Goal: Task Accomplishment & Management: Manage account settings

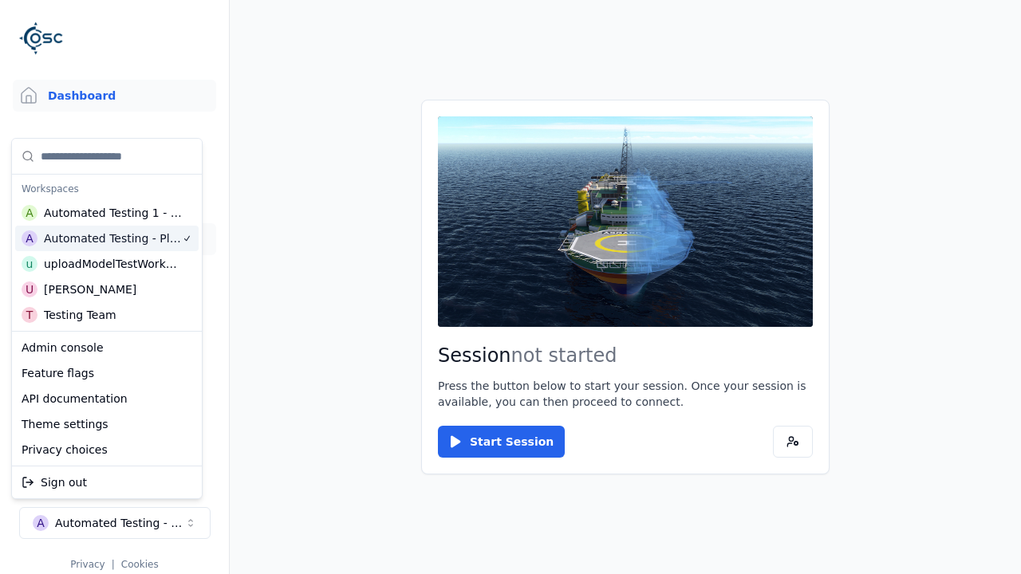
click at [114, 239] on link "Datasets" at bounding box center [114, 239] width 203 height 32
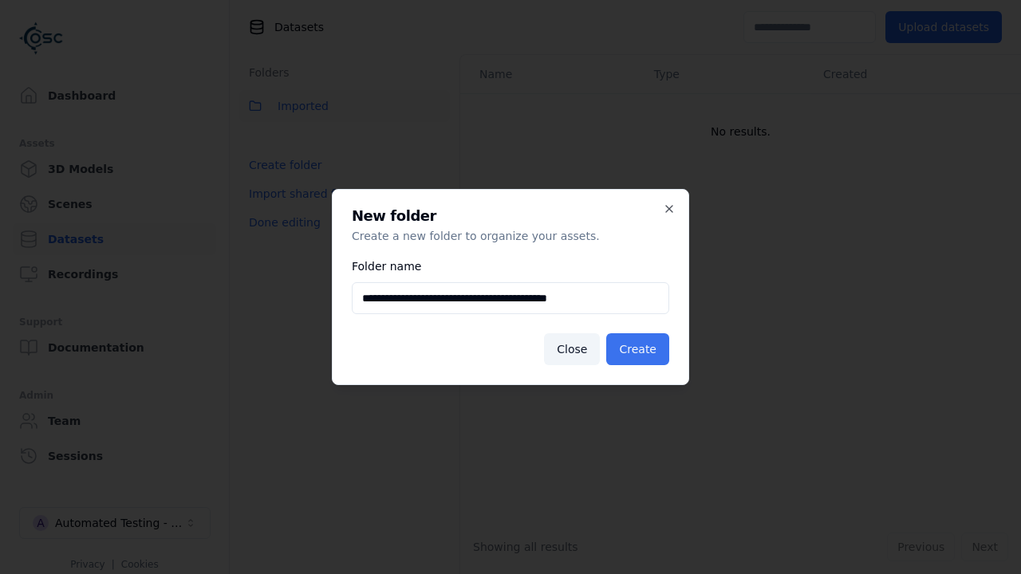
type input "**********"
click at [640, 349] on button "Create" at bounding box center [637, 349] width 63 height 32
click at [280, 237] on button "Done editing" at bounding box center [284, 222] width 91 height 29
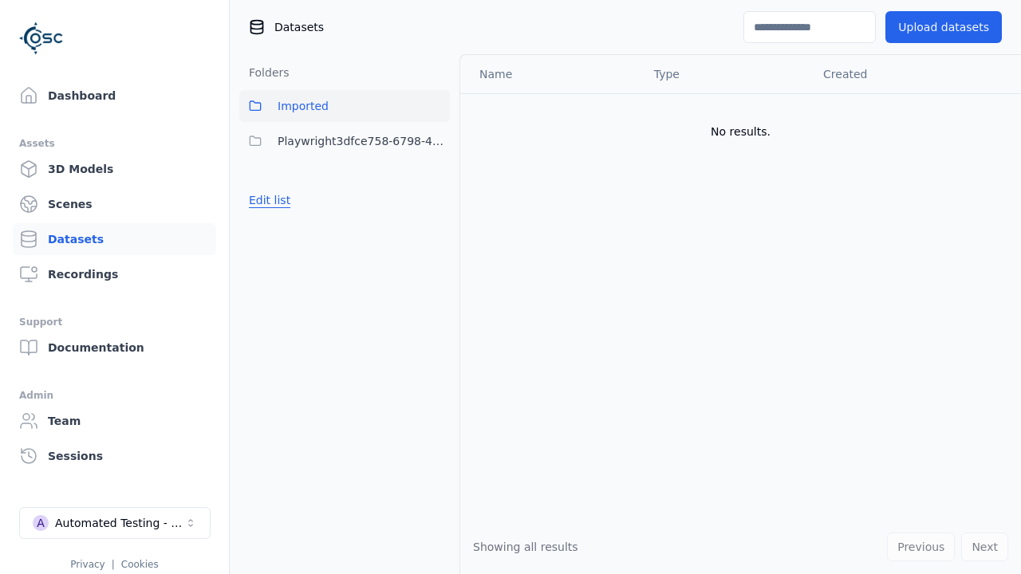
click at [266, 200] on button "Edit list" at bounding box center [269, 200] width 61 height 29
click at [437, 141] on html "Support Dashboard Assets 3D Models Scenes Datasets Recordings Support Documenta…" at bounding box center [510, 287] width 1021 height 574
click at [437, 199] on div "Share" at bounding box center [443, 200] width 107 height 26
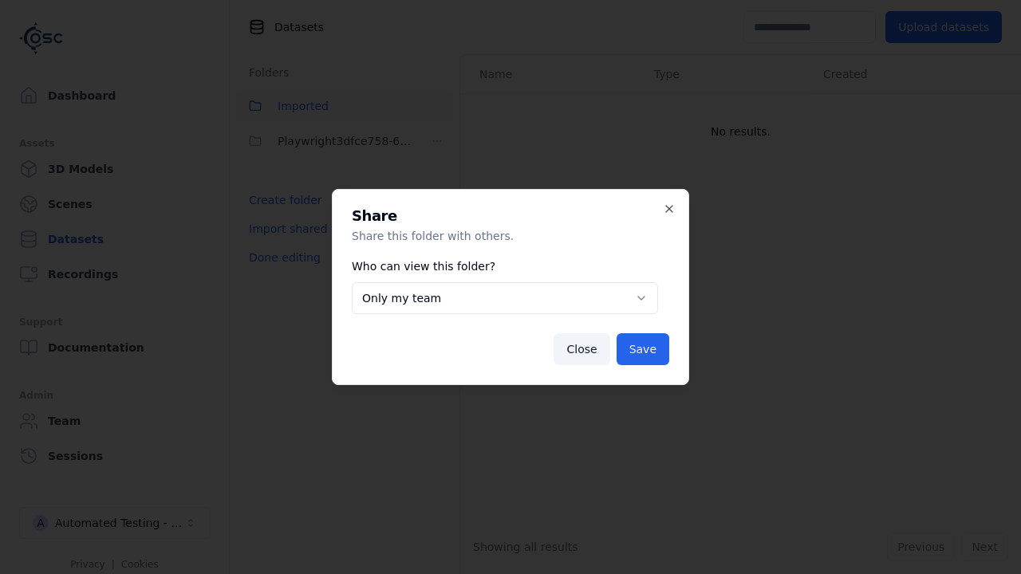
click at [505, 298] on body "**********" at bounding box center [510, 287] width 1021 height 574
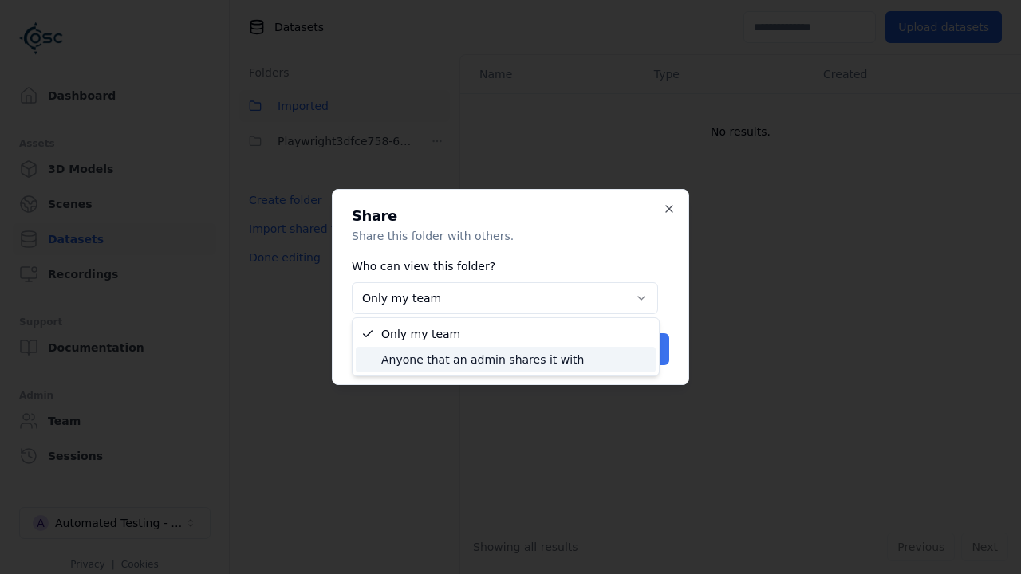
select select "****"
click at [645, 349] on button "Save" at bounding box center [642, 349] width 53 height 32
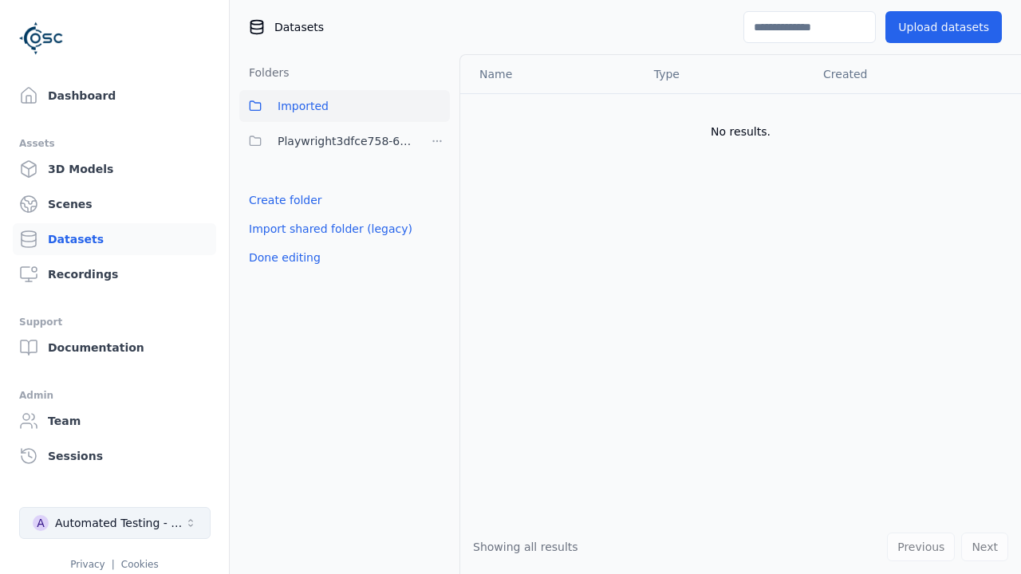
click at [280, 258] on button "Done editing" at bounding box center [284, 257] width 91 height 29
click at [115, 523] on div "Automated Testing - Playwright" at bounding box center [119, 523] width 129 height 16
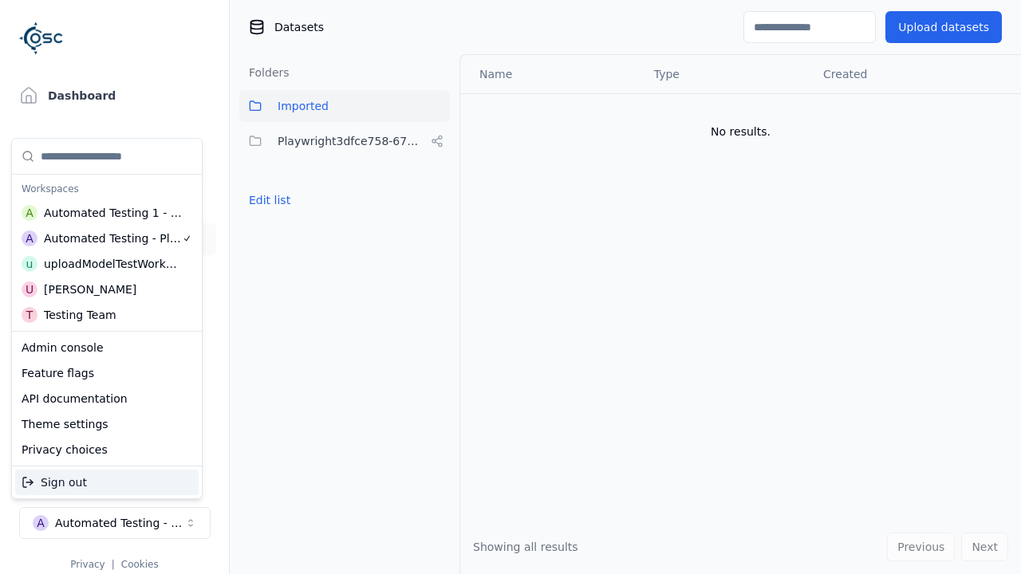
click at [104, 213] on div "Automated Testing 1 - Playwright" at bounding box center [113, 213] width 139 height 16
click at [510, 287] on html "Support Dashboard Assets 3D Models Scenes Datasets Recordings Support Documenta…" at bounding box center [510, 287] width 1021 height 574
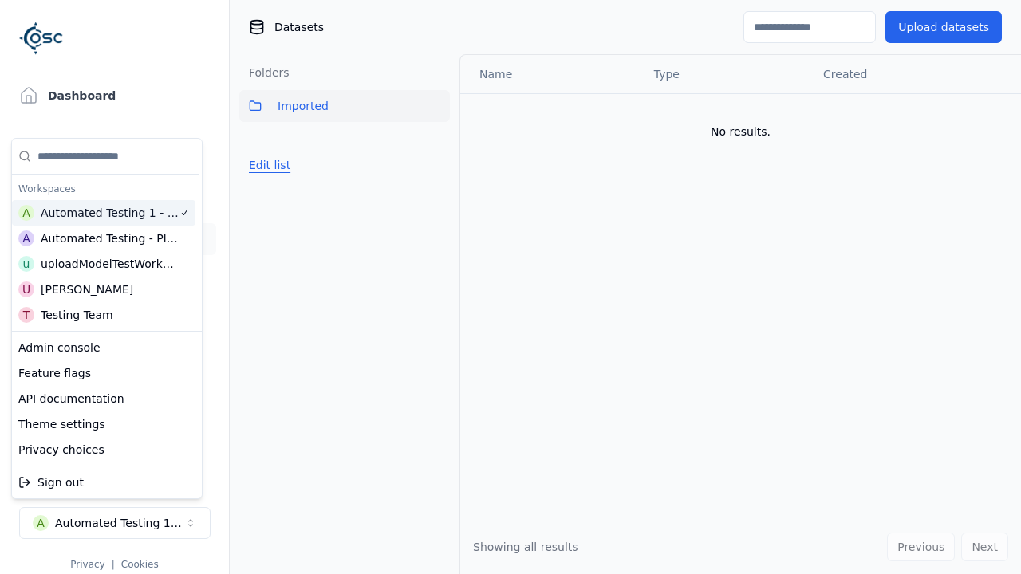
click at [266, 165] on button "Edit list" at bounding box center [269, 165] width 61 height 29
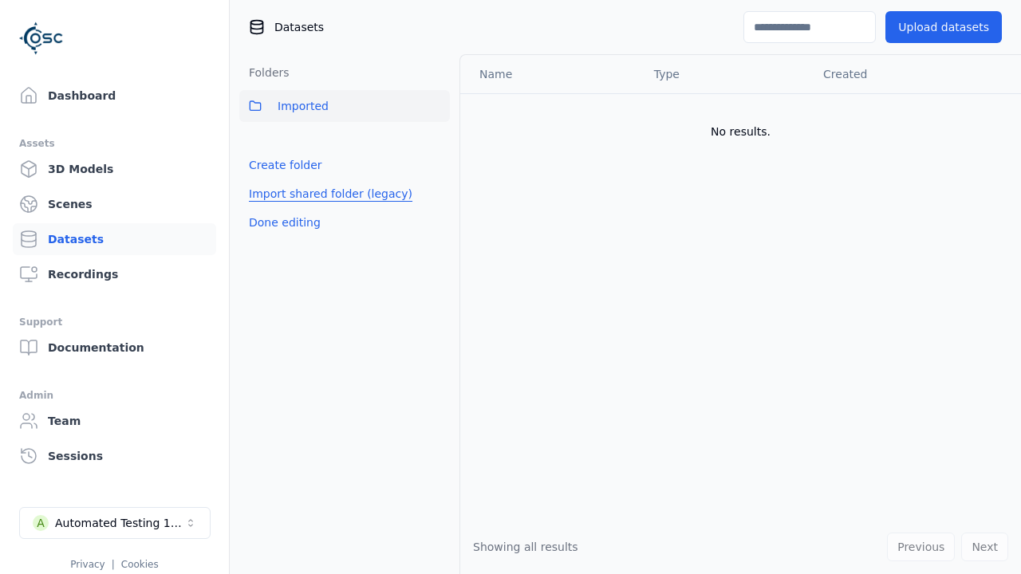
click at [319, 194] on link "Import shared folder (legacy)" at bounding box center [330, 194] width 163 height 16
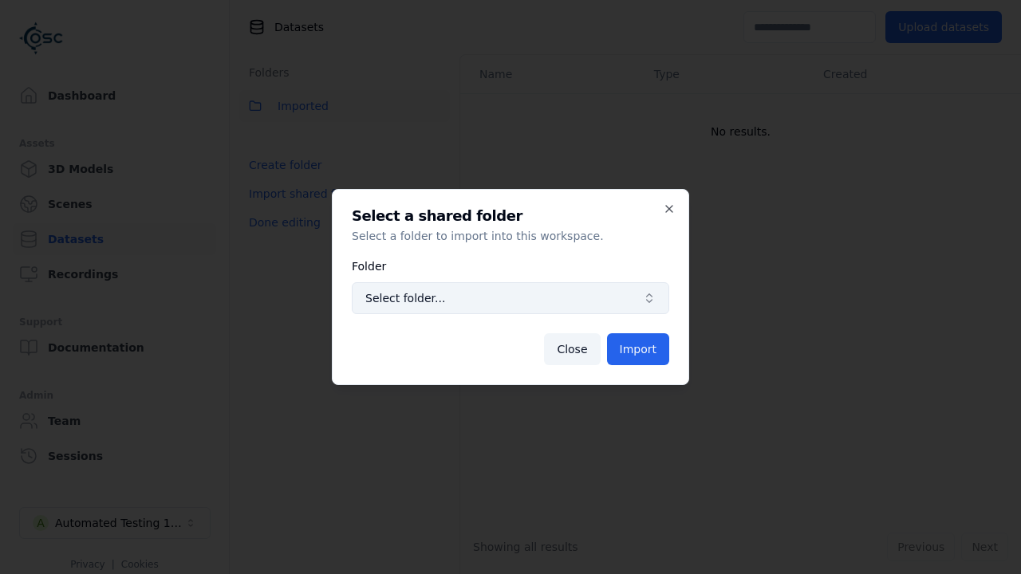
click at [510, 298] on span "Select folder..." at bounding box center [500, 298] width 271 height 16
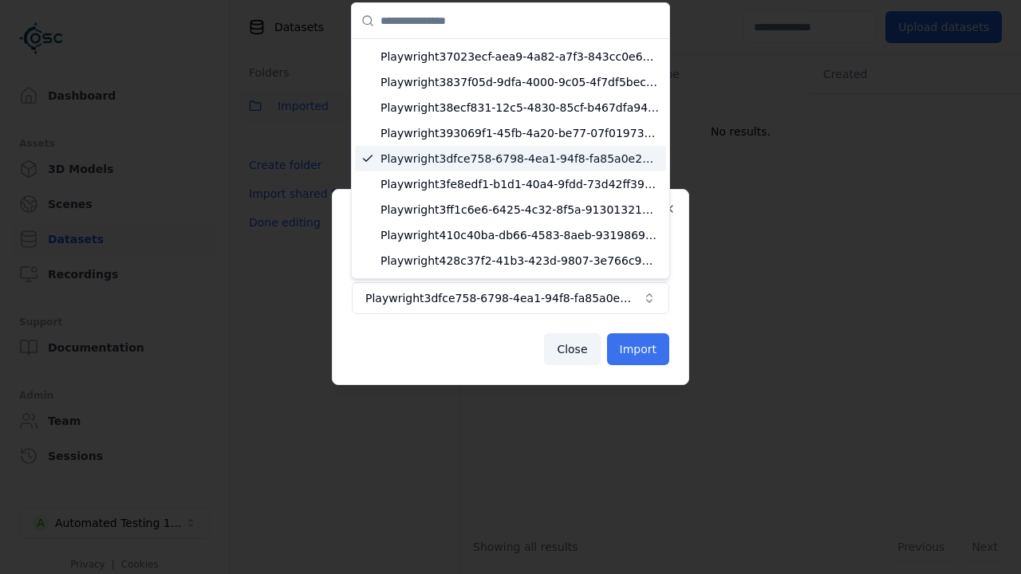
click at [640, 349] on button "Import" at bounding box center [638, 349] width 62 height 32
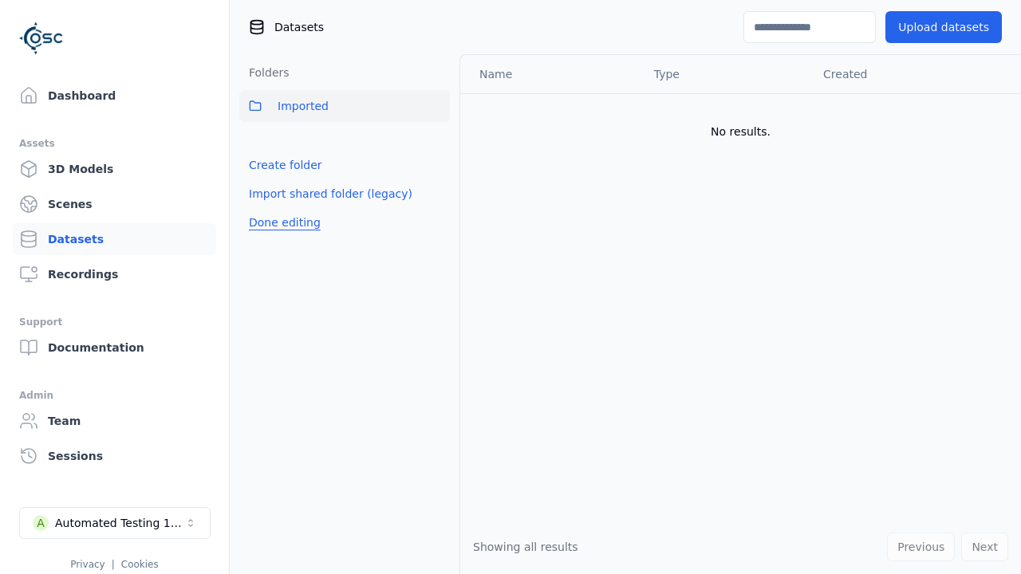
click at [280, 237] on button "Done editing" at bounding box center [284, 222] width 91 height 29
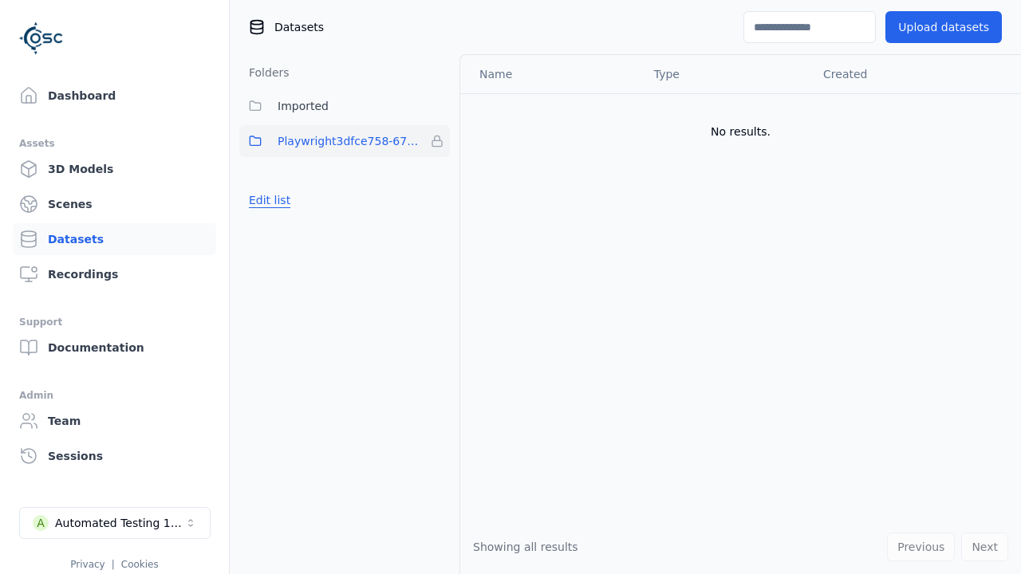
click at [266, 200] on button "Edit list" at bounding box center [269, 200] width 61 height 29
click at [437, 141] on html "Support Dashboard Assets 3D Models Scenes Datasets Recordings Support Documenta…" at bounding box center [510, 287] width 1021 height 574
click at [510, 287] on html "Support Dashboard Assets 3D Models Scenes Datasets Recordings Support Documenta…" at bounding box center [510, 287] width 1021 height 574
click at [280, 258] on button "Done editing" at bounding box center [284, 257] width 91 height 29
click at [115, 523] on div "Automated Testing 1 - Playwright" at bounding box center [119, 523] width 129 height 16
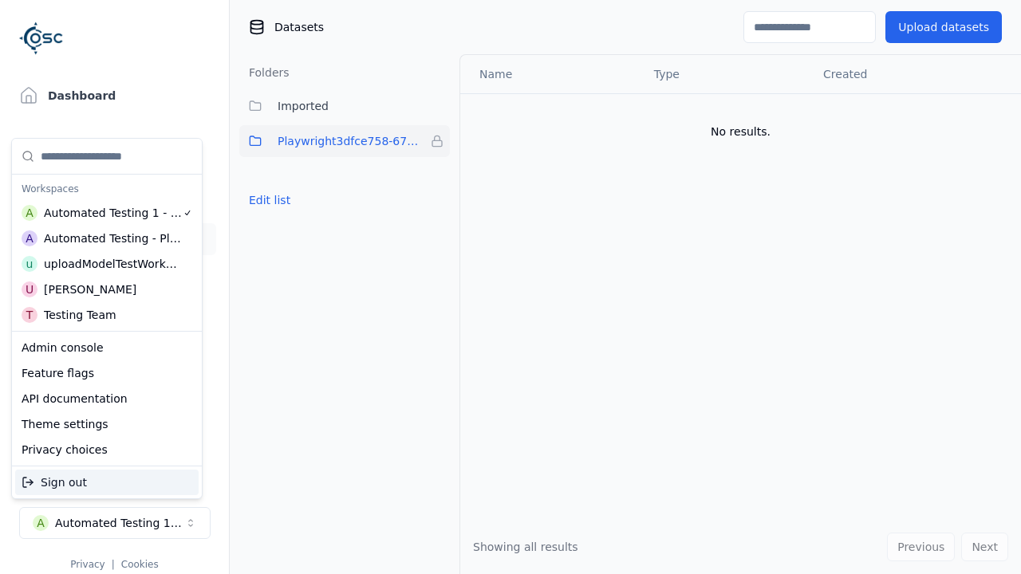
click at [104, 238] on div "Automated Testing - Playwright" at bounding box center [113, 238] width 138 height 16
click at [510, 287] on html "Support Dashboard Assets 3D Models Scenes Datasets Recordings Support Documenta…" at bounding box center [510, 287] width 1021 height 574
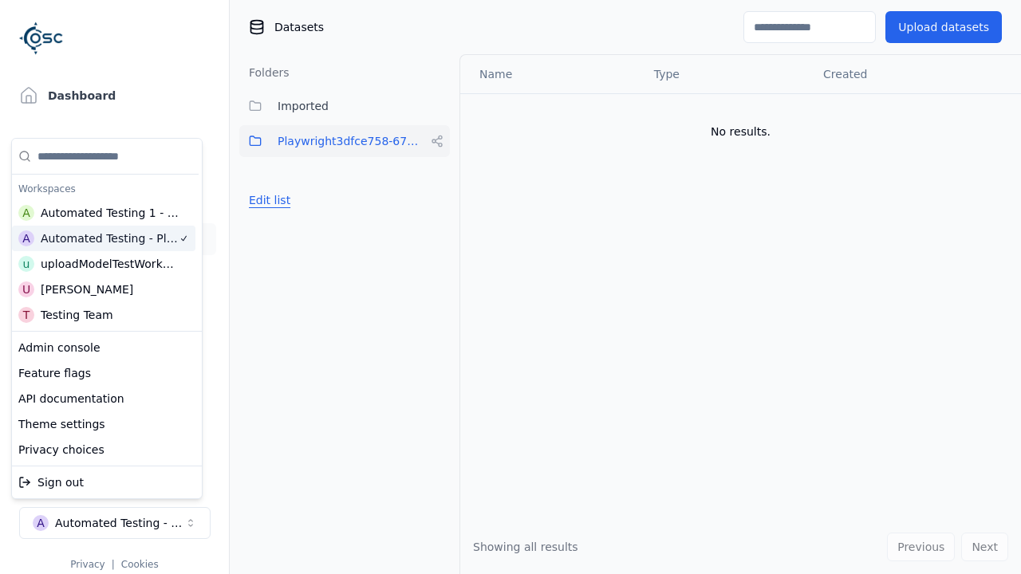
click at [266, 200] on button "Edit list" at bounding box center [269, 200] width 61 height 29
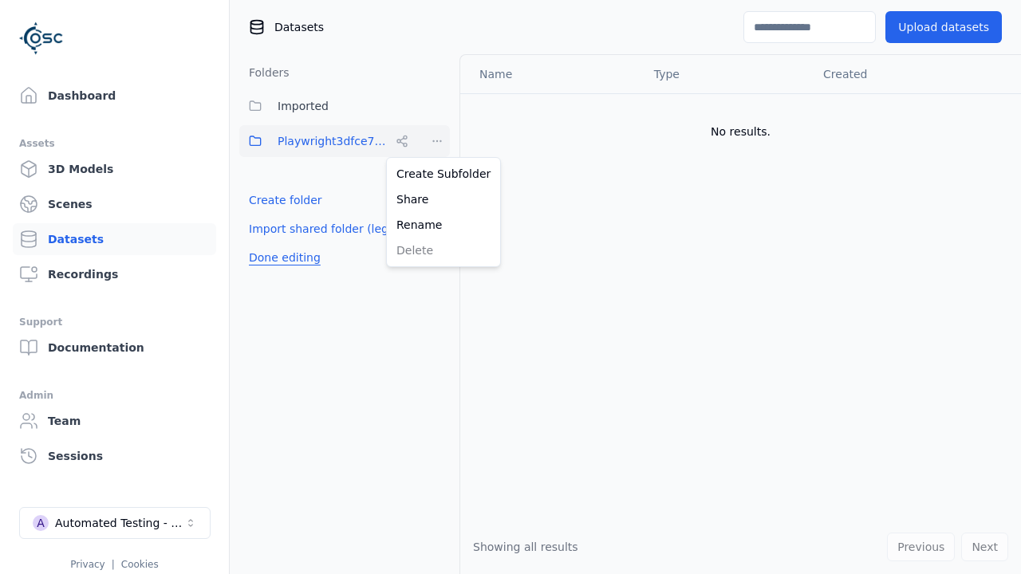
click at [437, 141] on html "Support Dashboard Assets 3D Models Scenes Datasets Recordings Support Documenta…" at bounding box center [510, 287] width 1021 height 574
click at [437, 225] on div "Rename" at bounding box center [443, 225] width 107 height 26
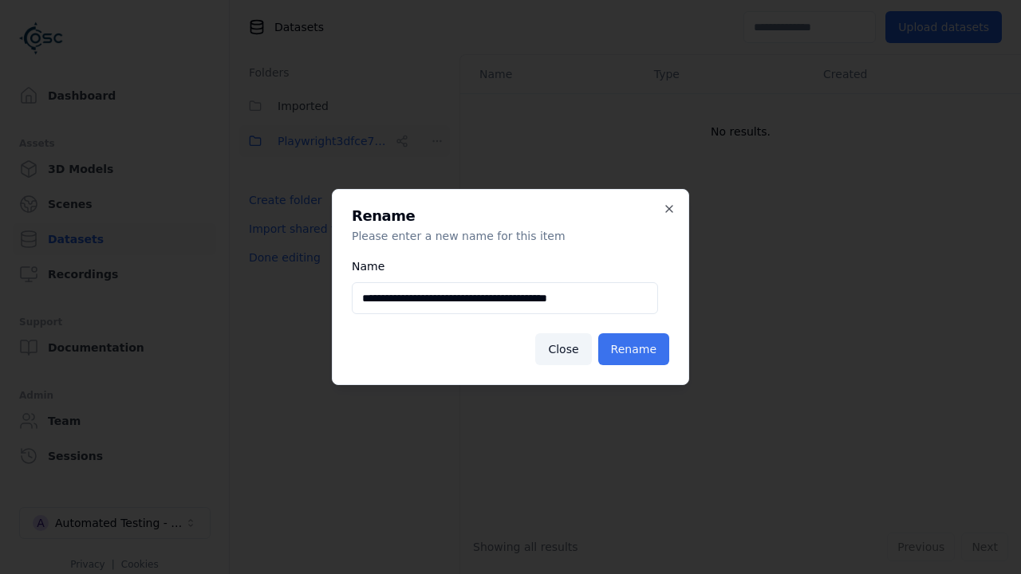
click at [505, 298] on input "**********" at bounding box center [505, 298] width 306 height 32
type input "**********"
click at [636, 349] on button "Rename" at bounding box center [633, 349] width 71 height 32
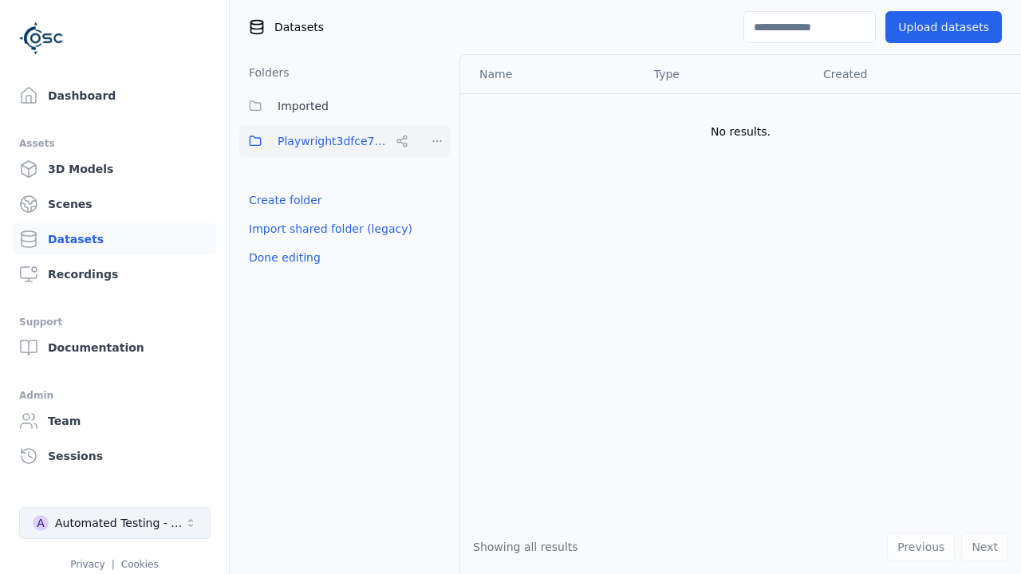
click at [280, 258] on button "Done editing" at bounding box center [284, 257] width 91 height 29
click at [115, 523] on div "Automated Testing - Playwright" at bounding box center [119, 523] width 129 height 16
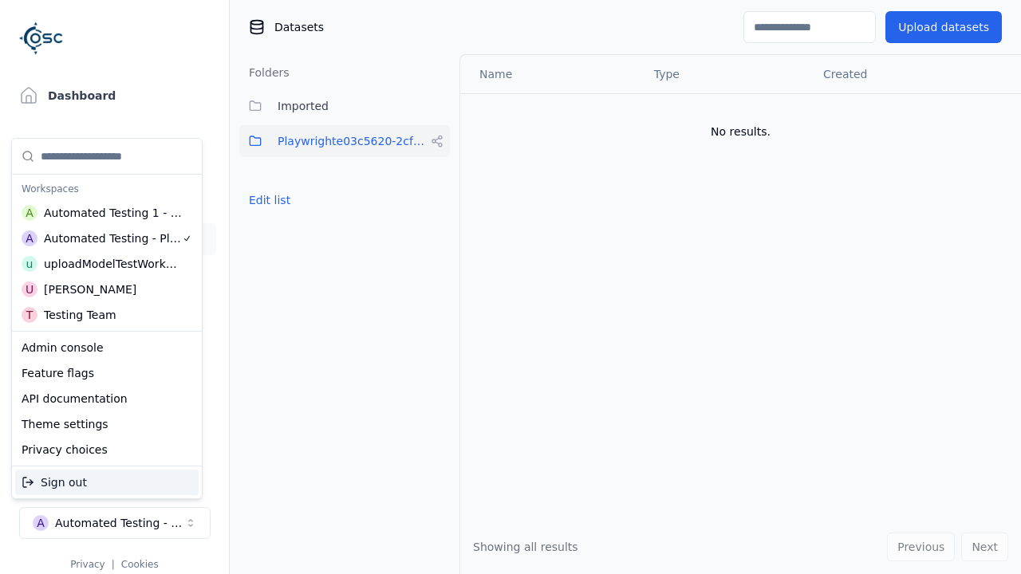
click at [104, 213] on div "Automated Testing 1 - Playwright" at bounding box center [113, 213] width 139 height 16
click at [510, 287] on html "Support Dashboard Assets 3D Models Scenes Datasets Recordings Support Documenta…" at bounding box center [510, 287] width 1021 height 574
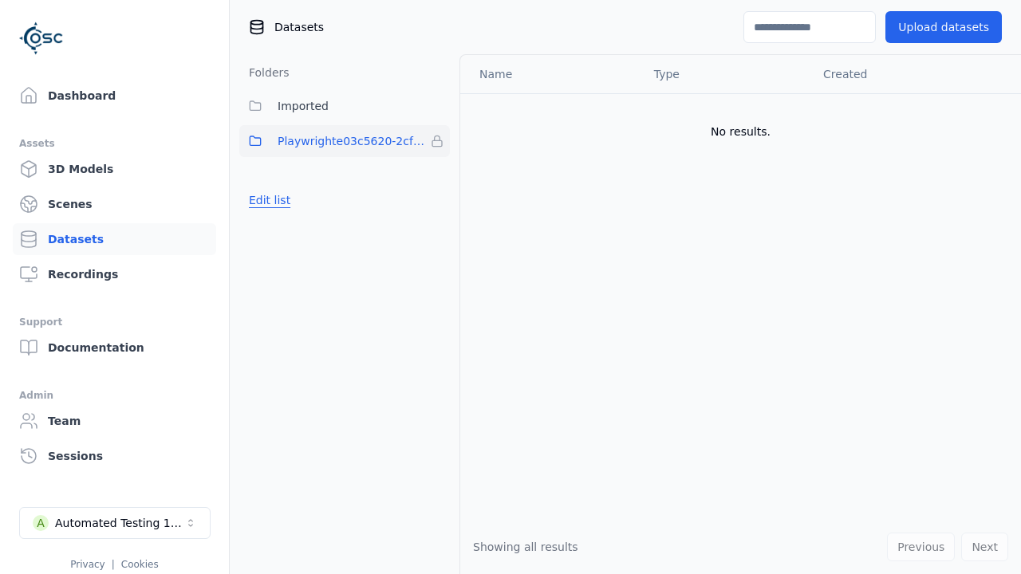
click at [266, 200] on button "Edit list" at bounding box center [269, 200] width 61 height 29
click at [437, 141] on html "Support Dashboard Assets 3D Models Scenes Datasets Recordings Support Documenta…" at bounding box center [510, 287] width 1021 height 574
click at [437, 174] on div "Remove" at bounding box center [437, 174] width 94 height 26
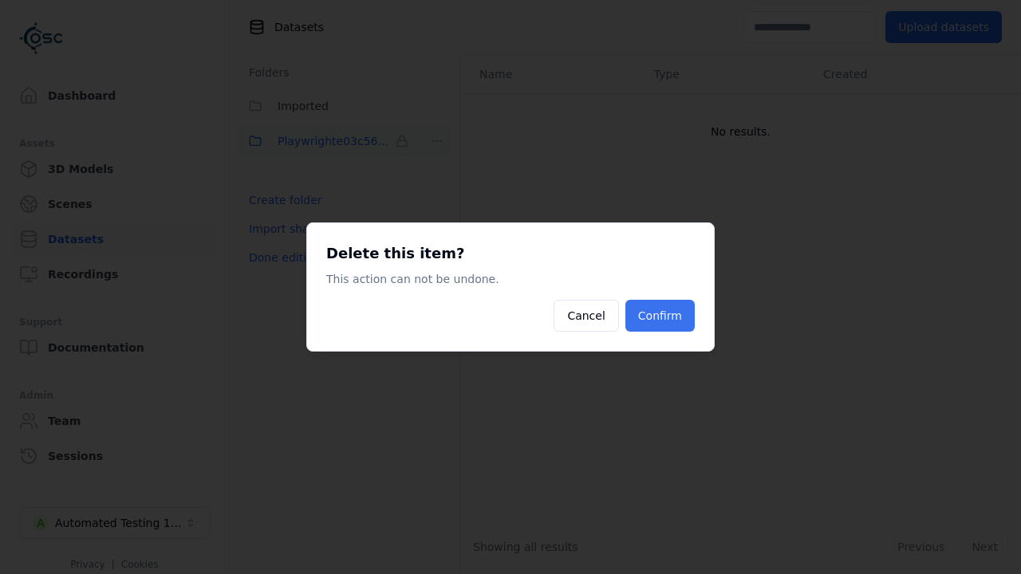
click at [662, 316] on button "Confirm" at bounding box center [659, 316] width 69 height 32
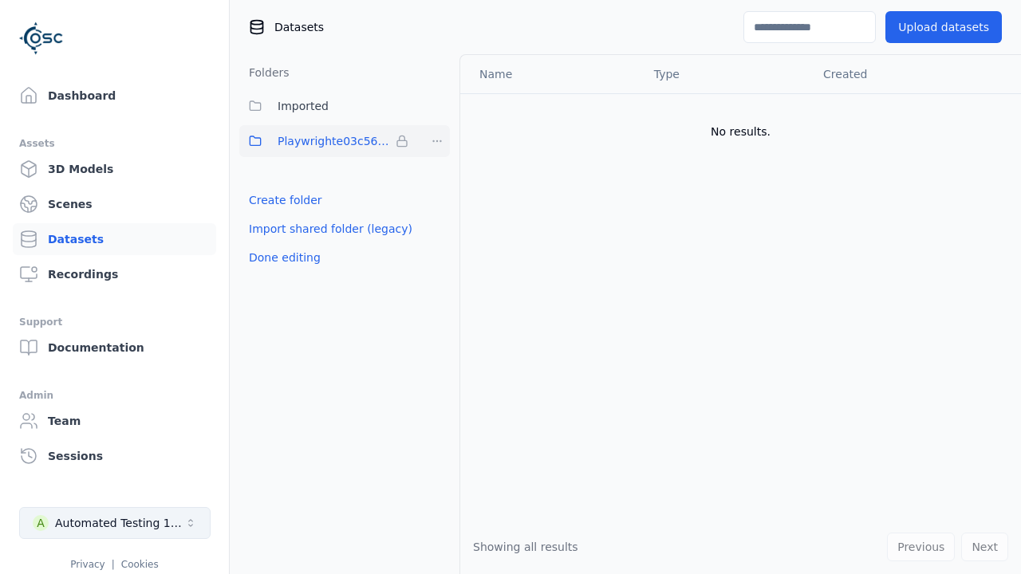
click at [280, 243] on button "Done editing" at bounding box center [284, 257] width 91 height 29
click at [115, 523] on div "Automated Testing 1 - Playwright" at bounding box center [119, 523] width 129 height 16
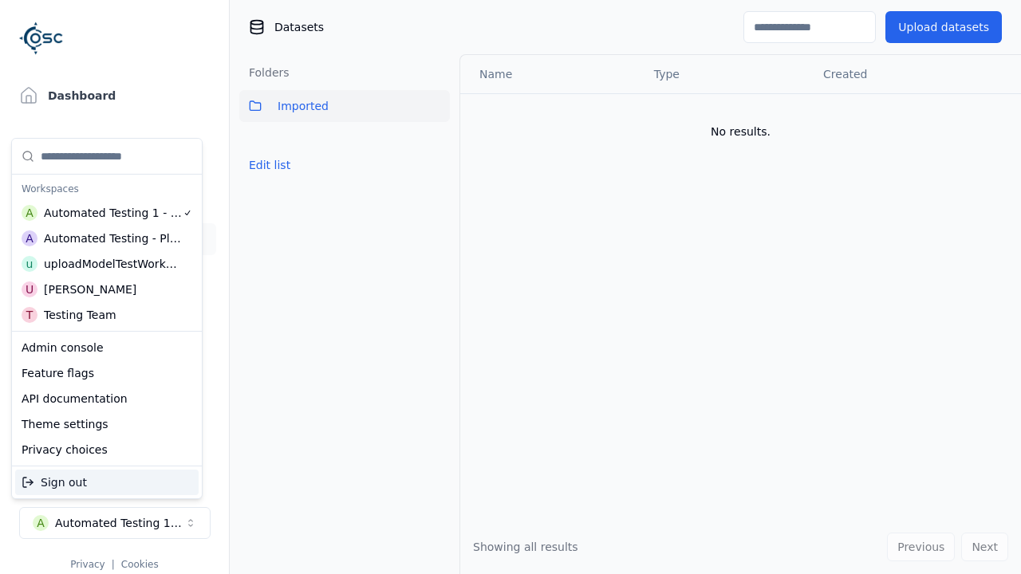
click at [107, 238] on div "Automated Testing - Playwright" at bounding box center [113, 238] width 138 height 16
click at [510, 287] on html "Support Dashboard Assets 3D Models Scenes Datasets Recordings Support Documenta…" at bounding box center [510, 287] width 1021 height 574
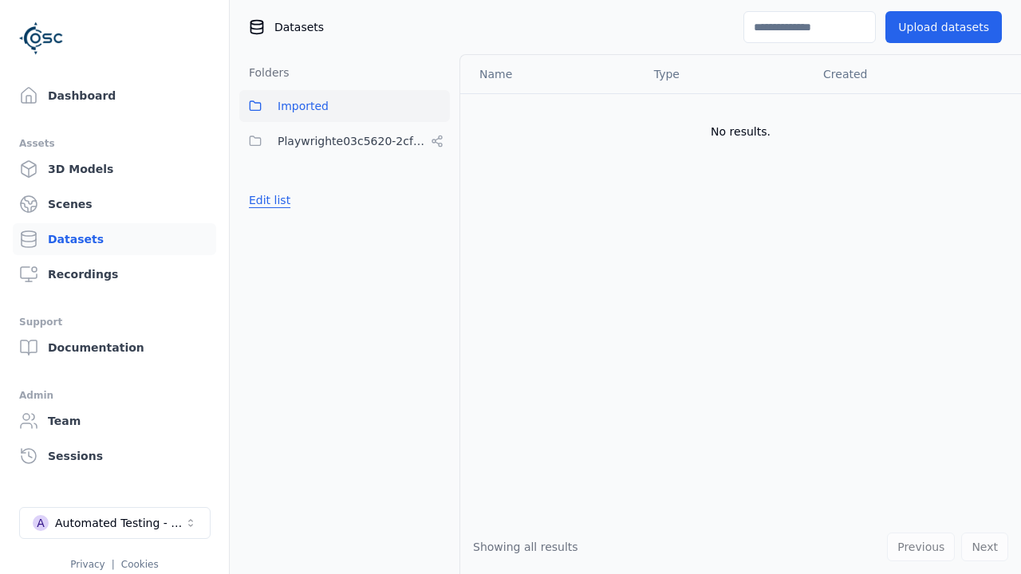
click at [266, 200] on button "Edit list" at bounding box center [269, 200] width 61 height 29
click at [437, 141] on html "Support Dashboard Assets 3D Models Scenes Datasets Recordings Support Documenta…" at bounding box center [510, 287] width 1021 height 574
click at [437, 199] on div "Share" at bounding box center [443, 200] width 107 height 26
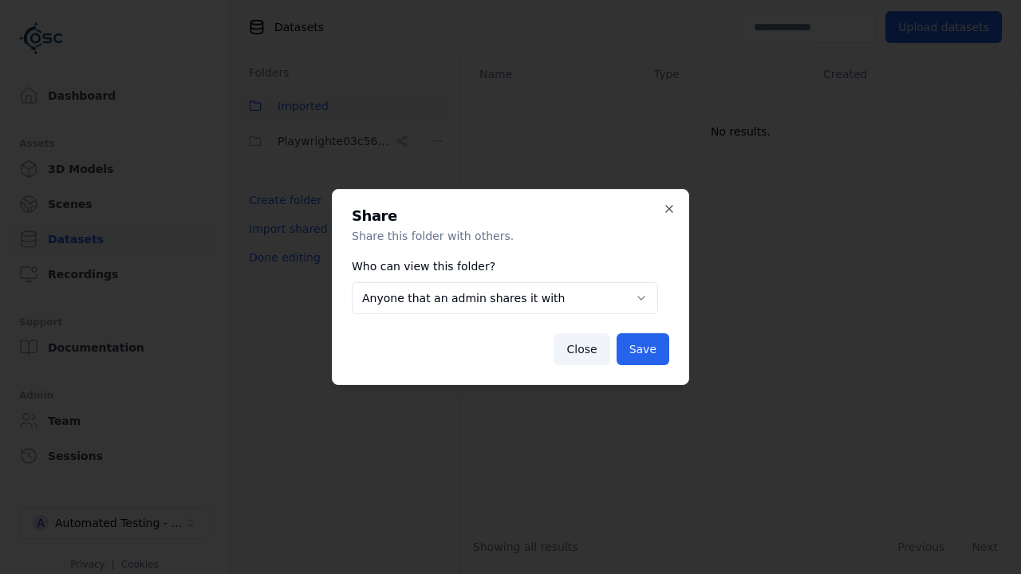
click at [505, 298] on body "**********" at bounding box center [510, 287] width 1021 height 574
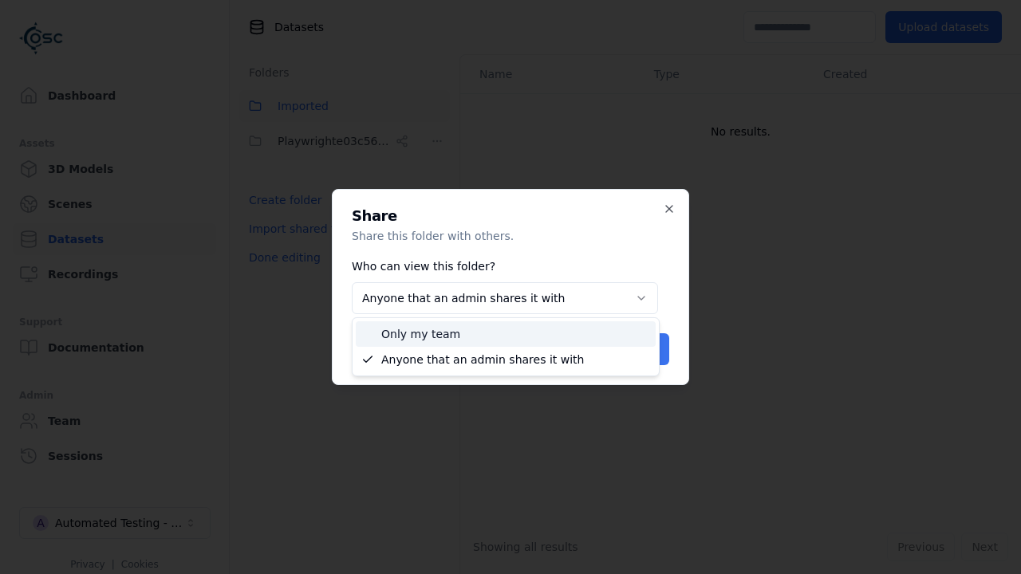
select select "*****"
click at [645, 349] on button "Save" at bounding box center [642, 349] width 53 height 32
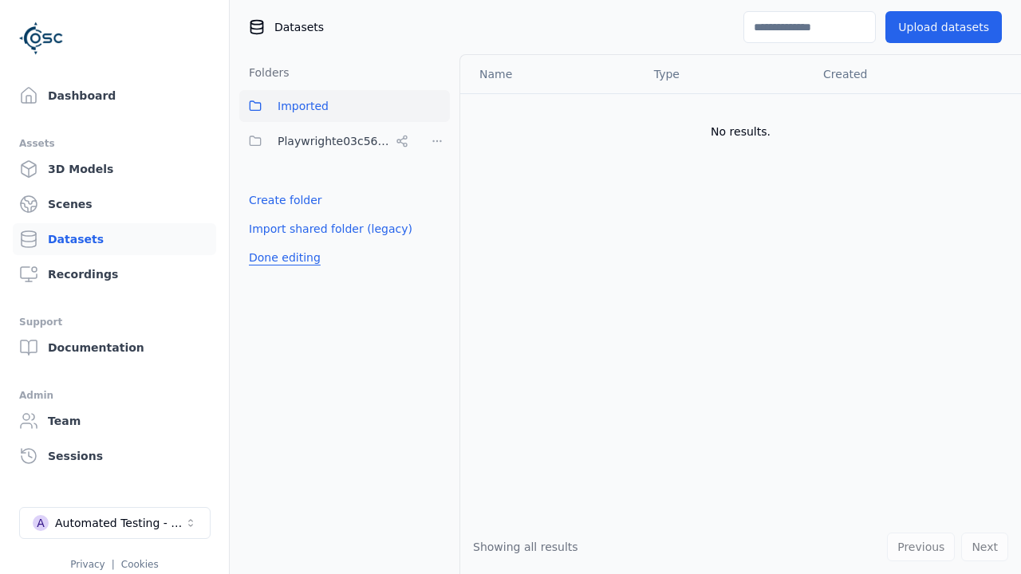
click at [280, 258] on button "Done editing" at bounding box center [284, 257] width 91 height 29
click at [266, 243] on button "Done editing" at bounding box center [284, 257] width 91 height 29
click at [437, 141] on html "Support Dashboard Assets 3D Models Scenes Datasets Recordings Support Documenta…" at bounding box center [510, 287] width 1021 height 574
click at [437, 250] on div "Delete" at bounding box center [443, 251] width 107 height 26
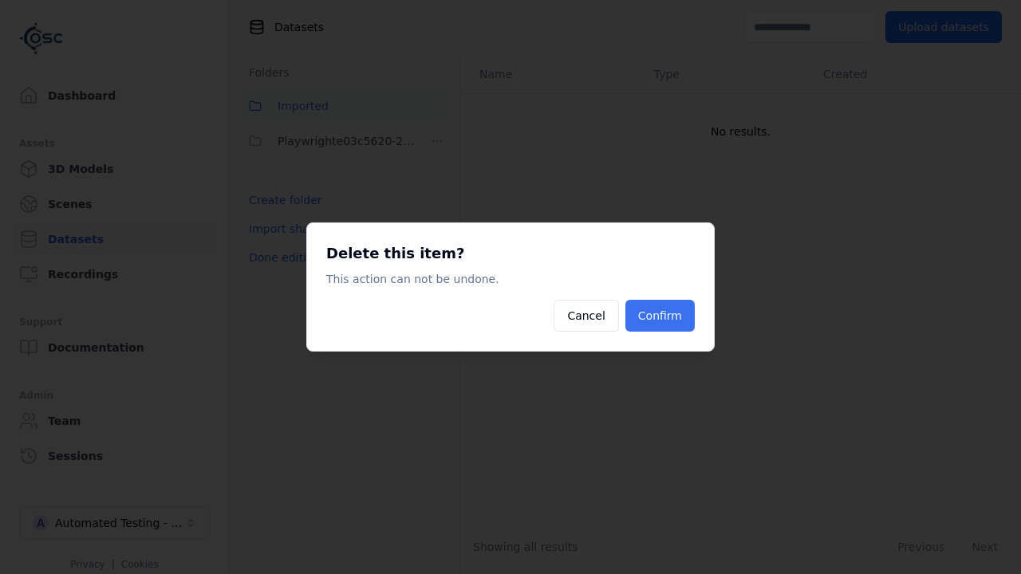
click at [662, 316] on button "Confirm" at bounding box center [659, 316] width 69 height 32
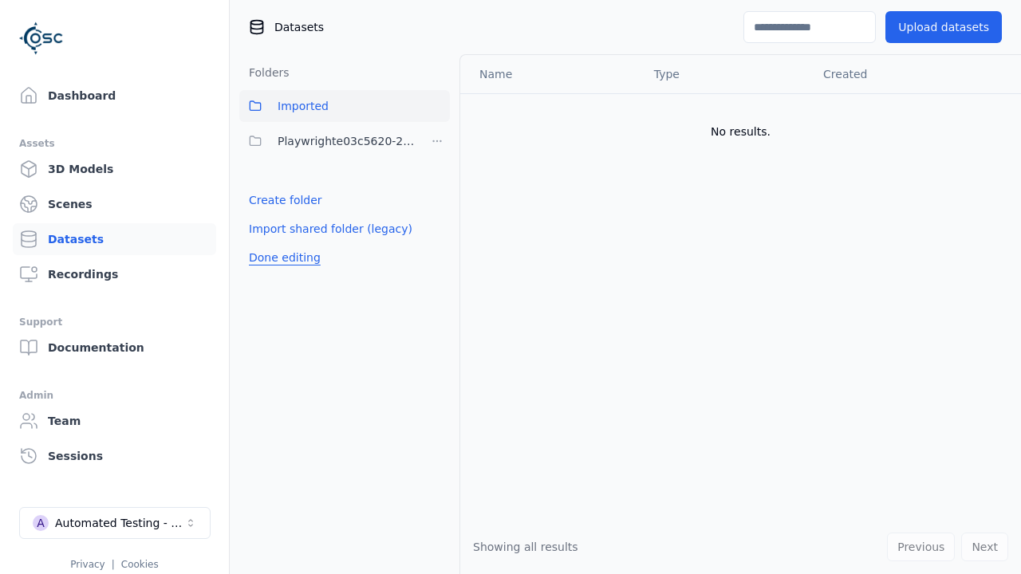
click at [280, 243] on button "Done editing" at bounding box center [284, 257] width 91 height 29
